Goal: Check status: Check status

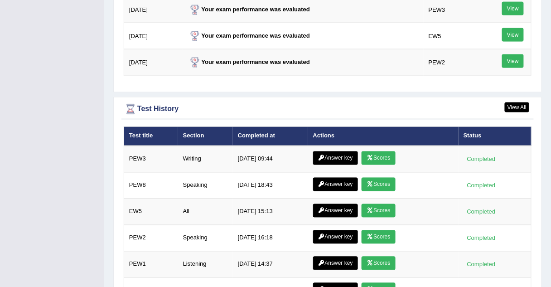
scroll to position [1174, 0]
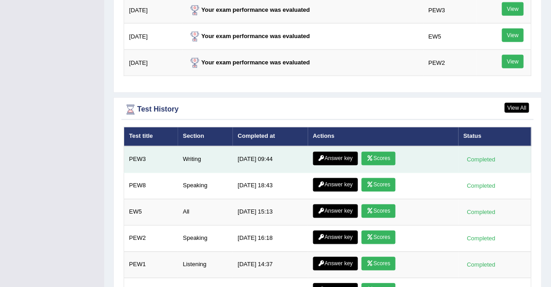
click at [394, 152] on link "Scores" at bounding box center [379, 159] width 34 height 14
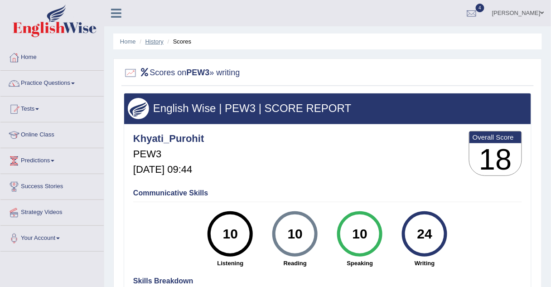
click at [149, 44] on link "History" at bounding box center [154, 41] width 18 height 7
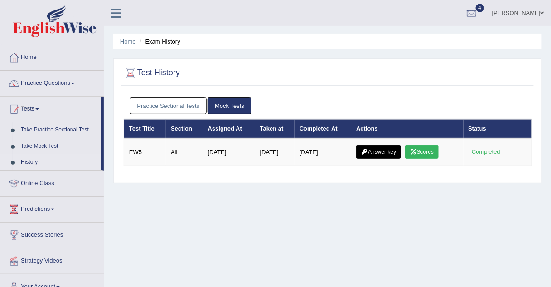
click at [199, 107] on link "Practice Sectional Tests" at bounding box center [168, 105] width 77 height 17
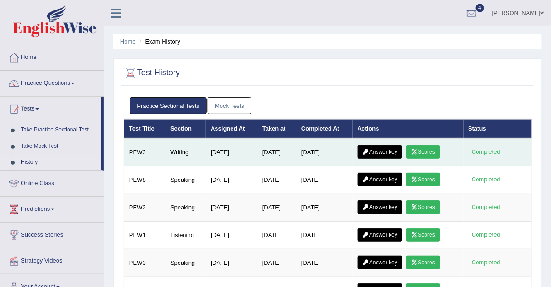
click at [424, 148] on link "Scores" at bounding box center [423, 152] width 34 height 14
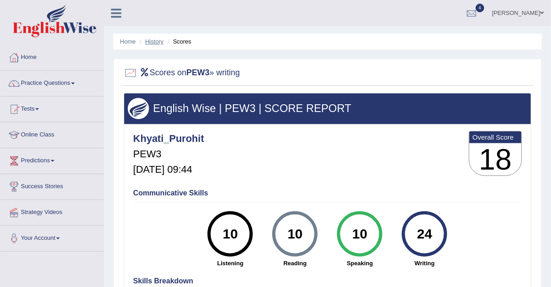
click at [157, 42] on link "History" at bounding box center [154, 41] width 18 height 7
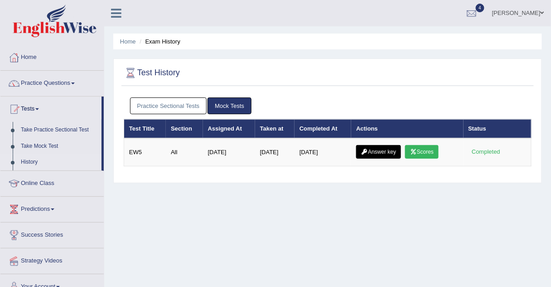
click at [165, 103] on link "Practice Sectional Tests" at bounding box center [168, 105] width 77 height 17
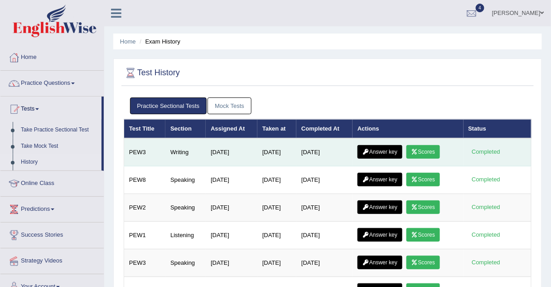
click at [392, 150] on link "Answer key" at bounding box center [380, 152] width 45 height 14
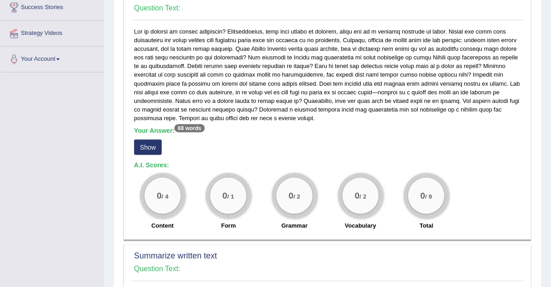
scroll to position [179, 0]
click at [142, 143] on button "Show" at bounding box center [148, 146] width 28 height 15
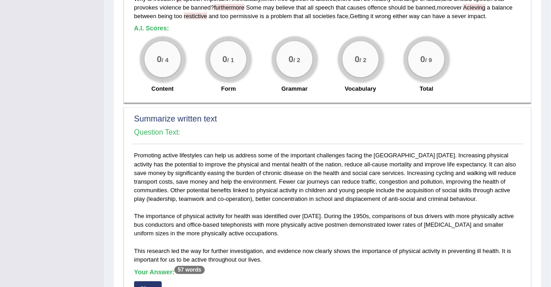
scroll to position [338, 0]
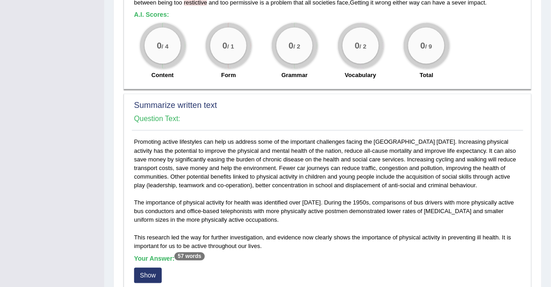
click at [381, 194] on div "Promoting active lifestyles can help us address some of the important challenge…" at bounding box center [328, 250] width 392 height 225
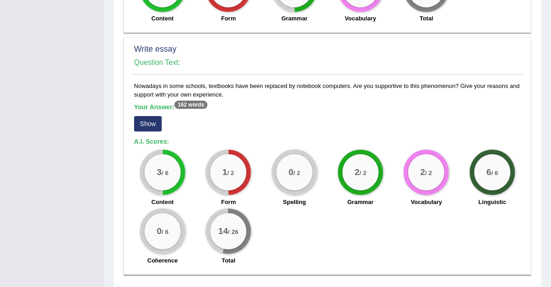
scroll to position [671, 0]
